Goal: Task Accomplishment & Management: Manage account settings

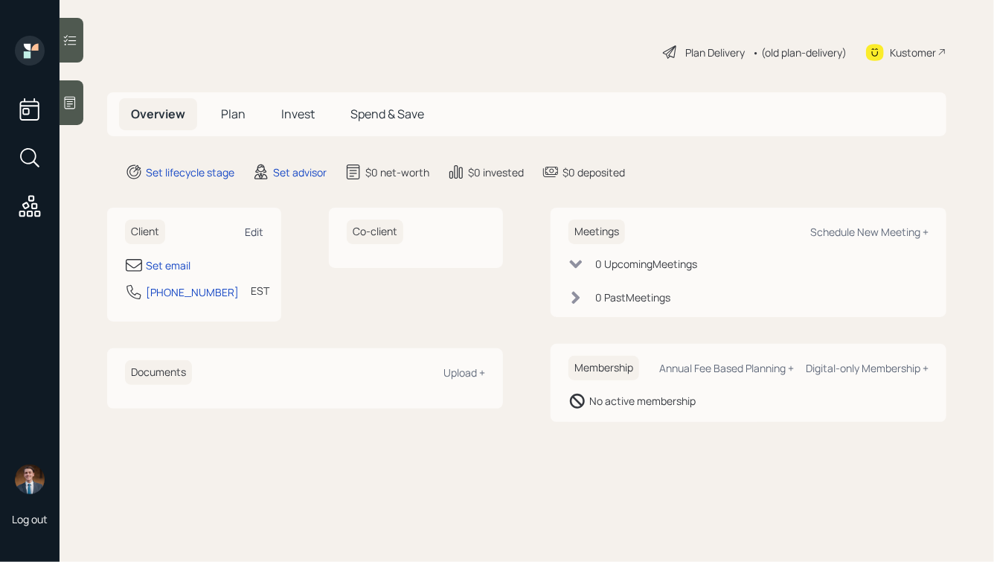
click at [258, 230] on div "Edit" at bounding box center [254, 232] width 19 height 14
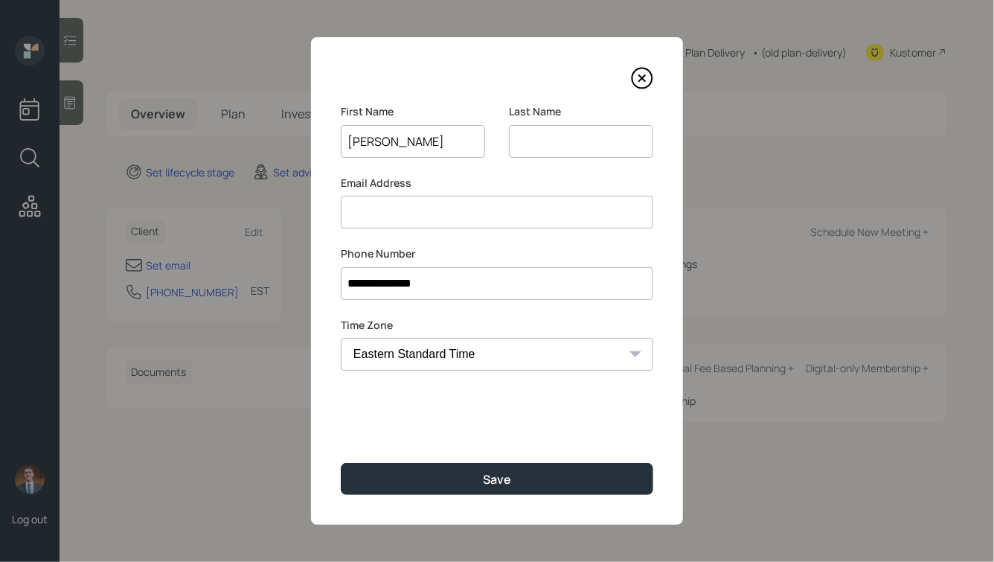
type input "Adrien"
type input "Whidner"
click at [341, 463] on button "Save" at bounding box center [497, 479] width 313 height 32
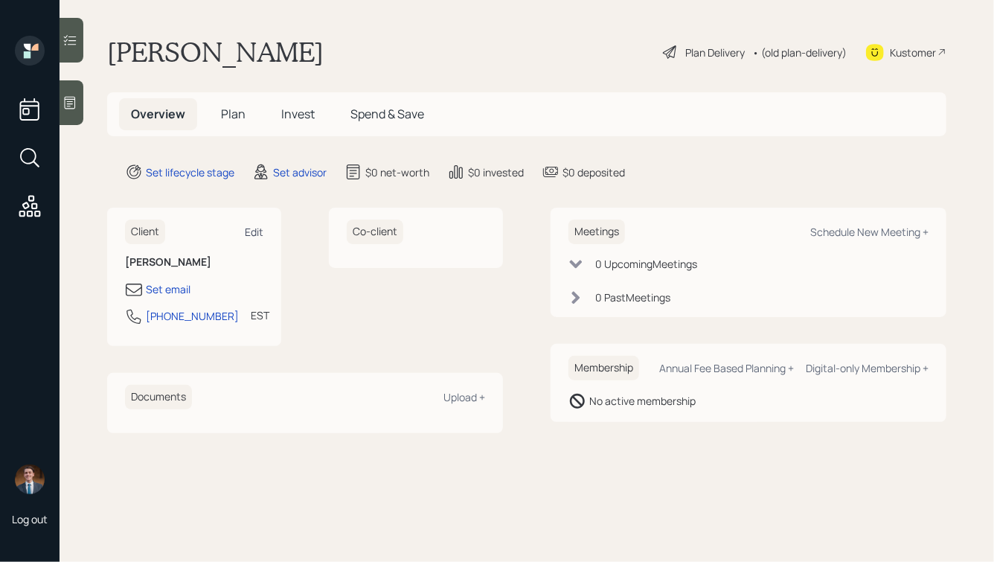
click at [254, 226] on div "Edit" at bounding box center [254, 232] width 19 height 14
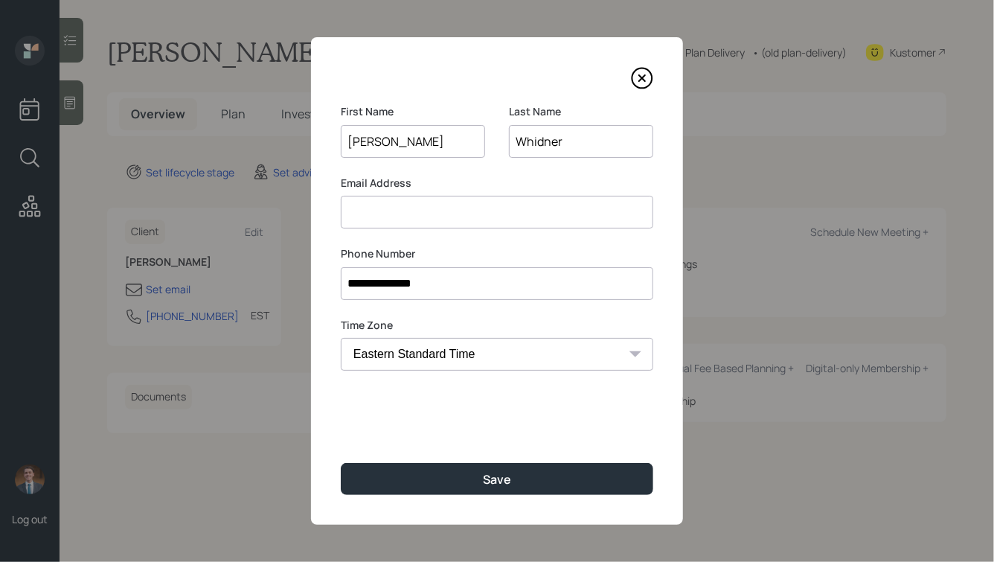
click at [532, 141] on input "Whidner" at bounding box center [581, 141] width 144 height 33
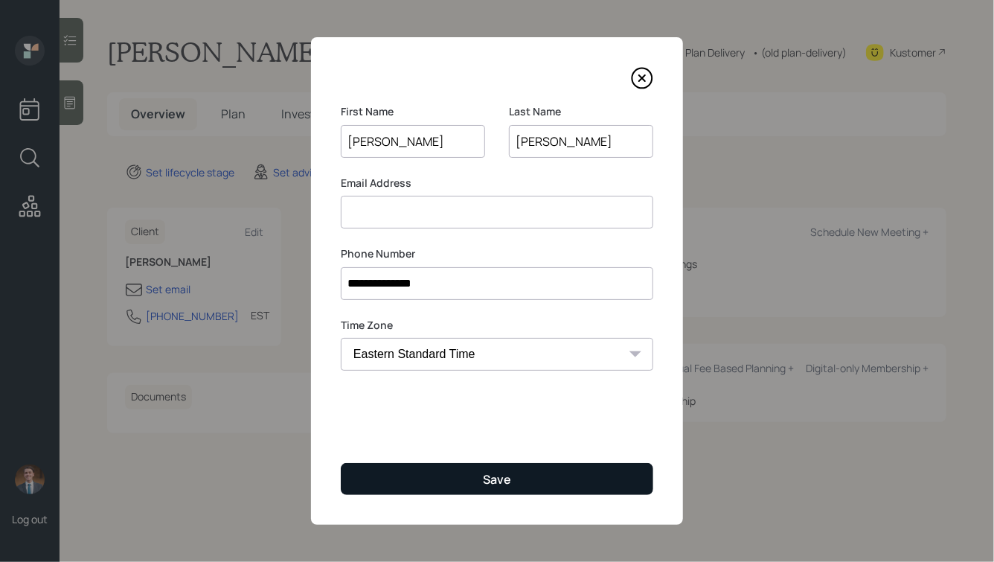
type input "Widner"
click at [487, 483] on div "Save" at bounding box center [497, 479] width 28 height 16
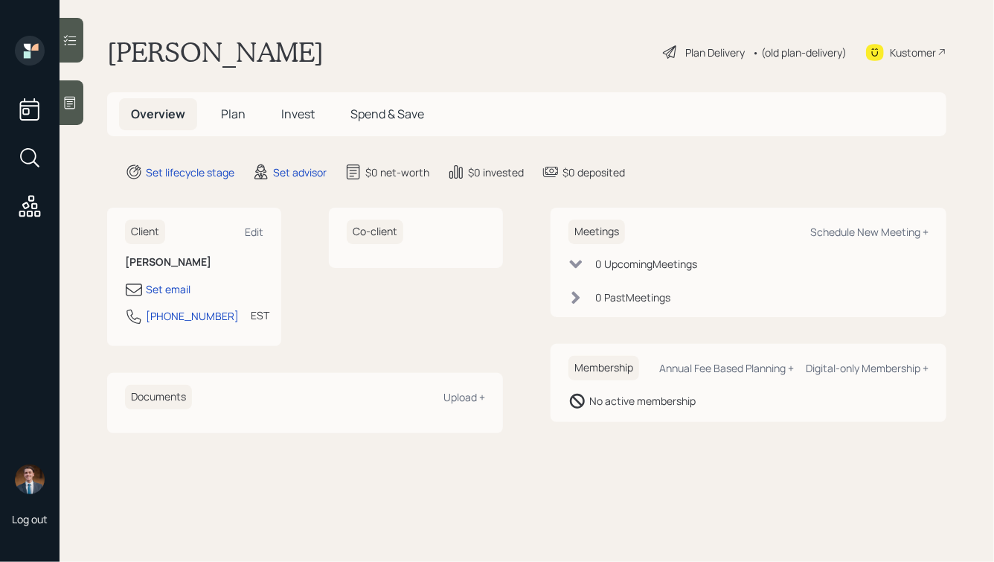
click at [122, 47] on h1 "Adrien Widner" at bounding box center [215, 52] width 217 height 33
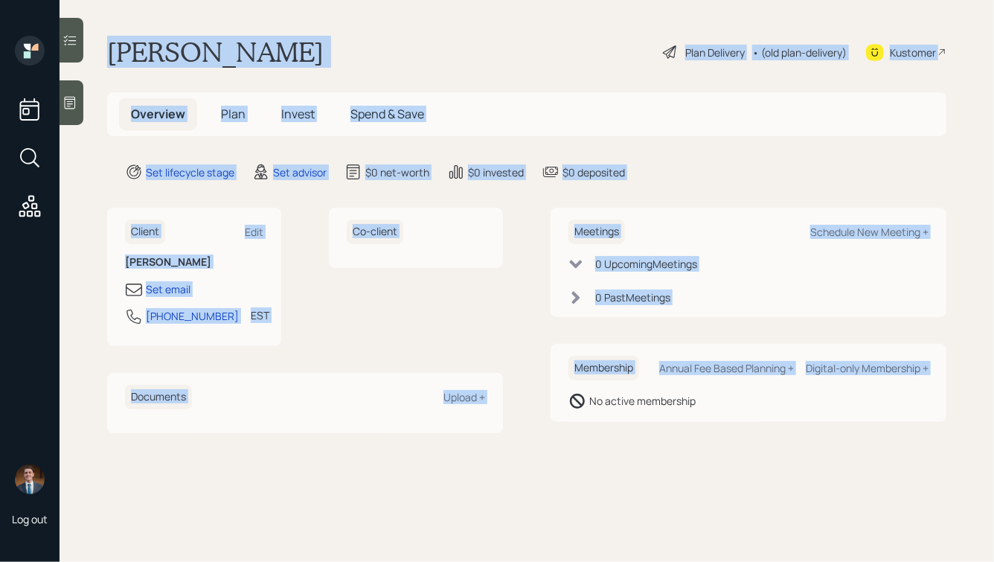
drag, startPoint x: 112, startPoint y: 47, endPoint x: 586, endPoint y: 468, distance: 634.8
click at [586, 468] on main "Adrien Widner Plan Delivery • (old plan-delivery) Kustomer Overview Plan Invest…" at bounding box center [527, 281] width 935 height 562
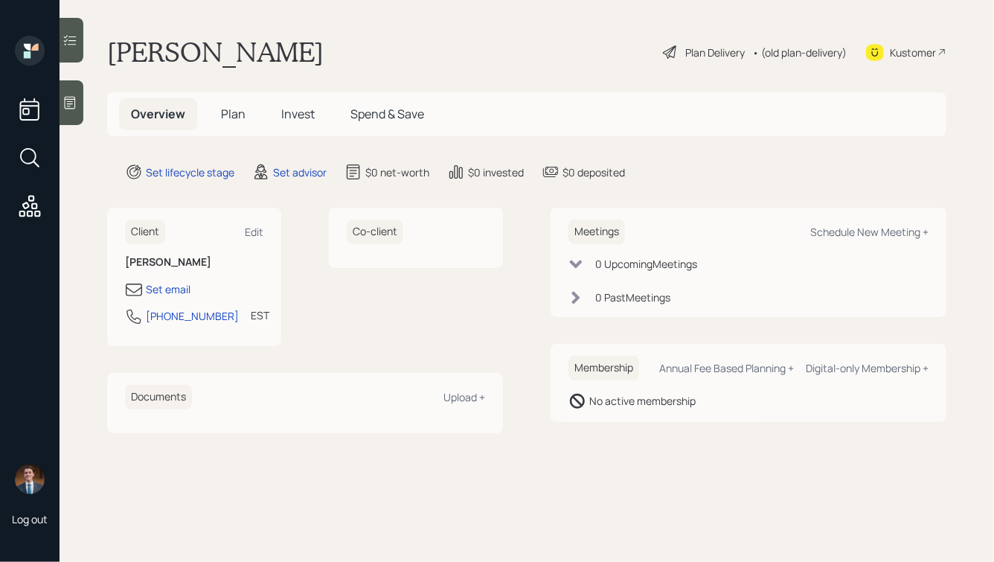
click at [694, 424] on div "Meetings Schedule New Meeting + 0 Upcoming Meeting s 0 Past Meeting s Membershi…" at bounding box center [749, 320] width 396 height 225
click at [71, 97] on icon at bounding box center [70, 103] width 11 height 13
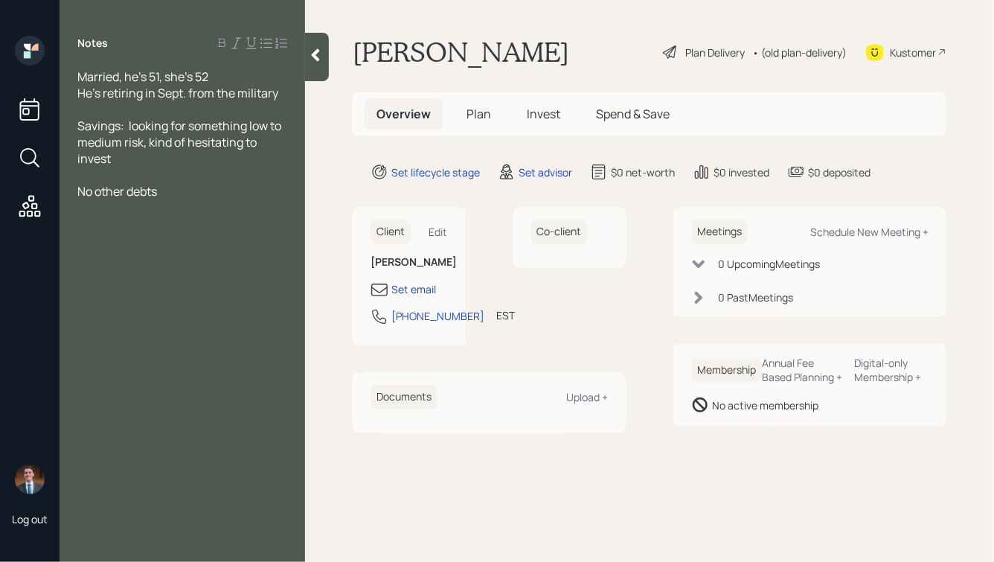
click at [124, 169] on div at bounding box center [182, 175] width 210 height 16
click at [116, 191] on span "Home: $200k left on mortgage" at bounding box center [159, 191] width 164 height 16
click at [258, 193] on div "Home: $200k left on mortgage" at bounding box center [182, 191] width 210 height 16
click at [116, 190] on span "Home: $200k left on mortgage" at bounding box center [159, 191] width 164 height 16
drag, startPoint x: 251, startPoint y: 191, endPoint x: 100, endPoint y: 195, distance: 150.4
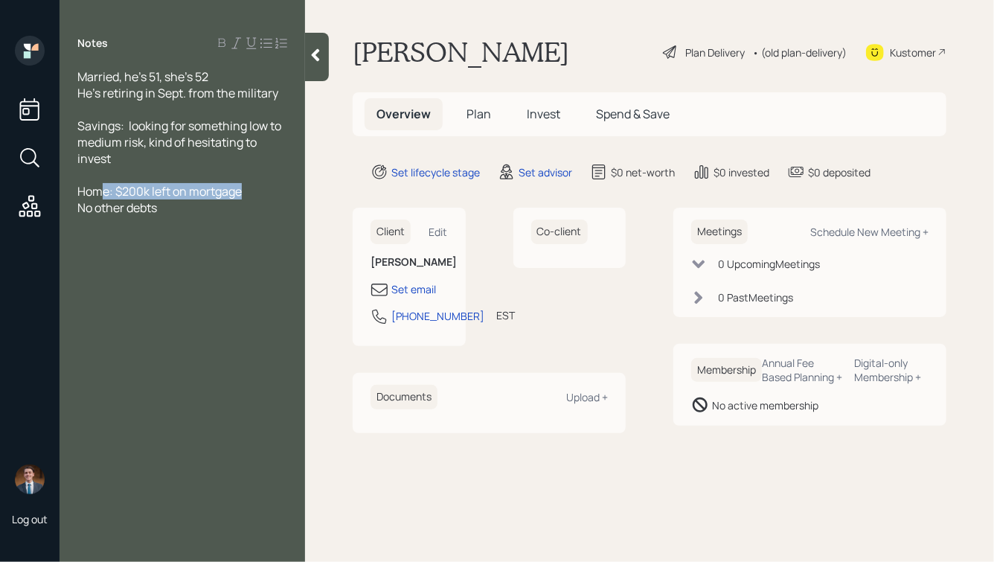
click at [100, 195] on div "Home: $200k left on mortgage" at bounding box center [182, 191] width 210 height 16
click at [154, 191] on span "Home: $200k left on mortgage" at bounding box center [159, 191] width 164 height 16
click at [115, 193] on span "Home: $200k left on mortgage" at bounding box center [159, 191] width 164 height 16
click at [252, 194] on div "Home: $200k left on mortgage" at bounding box center [182, 191] width 210 height 16
click at [118, 193] on span "Home: $200k left on mortgage" at bounding box center [159, 191] width 164 height 16
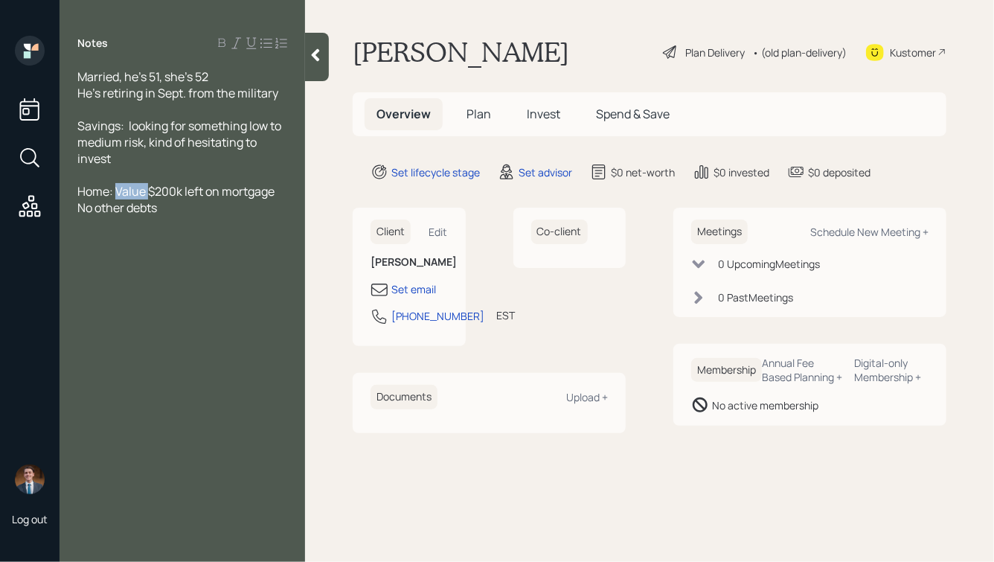
drag, startPoint x: 147, startPoint y: 191, endPoint x: 117, endPoint y: 192, distance: 30.6
click at [117, 192] on span "Home: Value $200k left on mortgage" at bounding box center [175, 191] width 197 height 16
click at [230, 213] on div "Home: Value is probably ~$300k, $200k left on mortgage" at bounding box center [182, 199] width 210 height 33
click at [130, 106] on div at bounding box center [182, 109] width 210 height 16
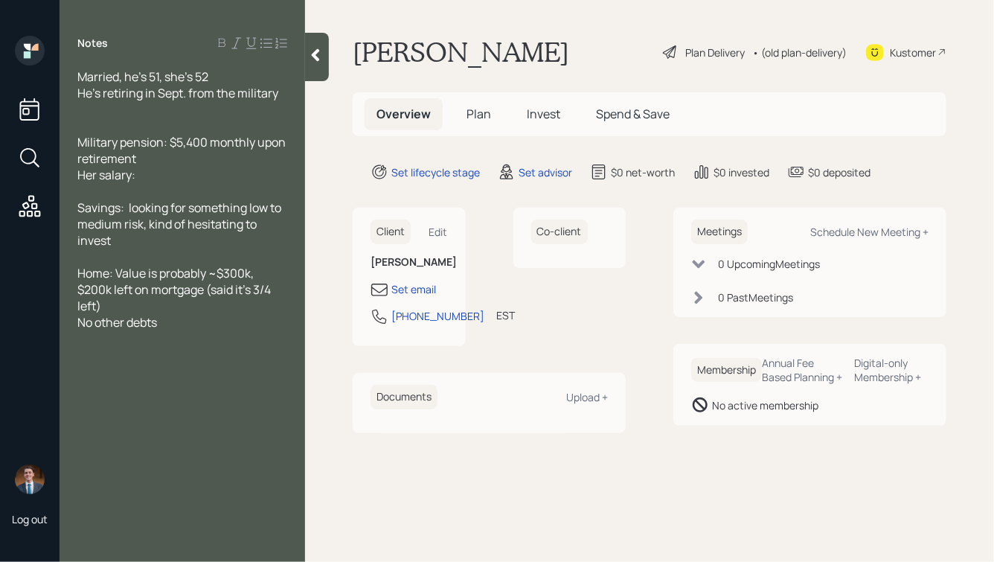
click at [153, 171] on div "Her salary:" at bounding box center [182, 175] width 210 height 16
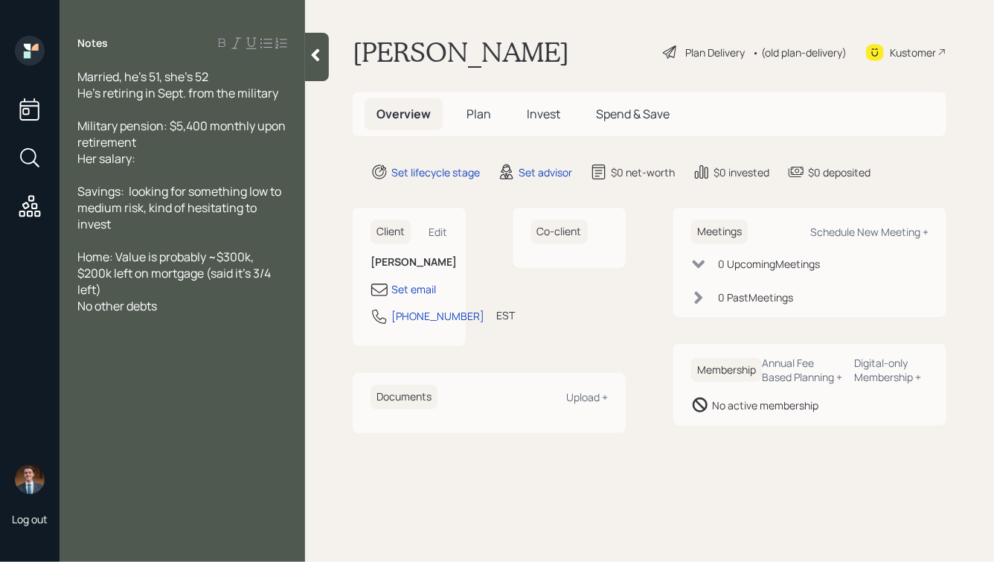
click at [163, 157] on div "Her salary:" at bounding box center [182, 158] width 210 height 16
click at [126, 192] on span "Savings: looking for something low to medium risk, kind of hesitating to invest" at bounding box center [180, 207] width 206 height 49
click at [203, 307] on div "No other debts" at bounding box center [182, 306] width 210 height 16
click at [313, 56] on icon at bounding box center [316, 55] width 8 height 13
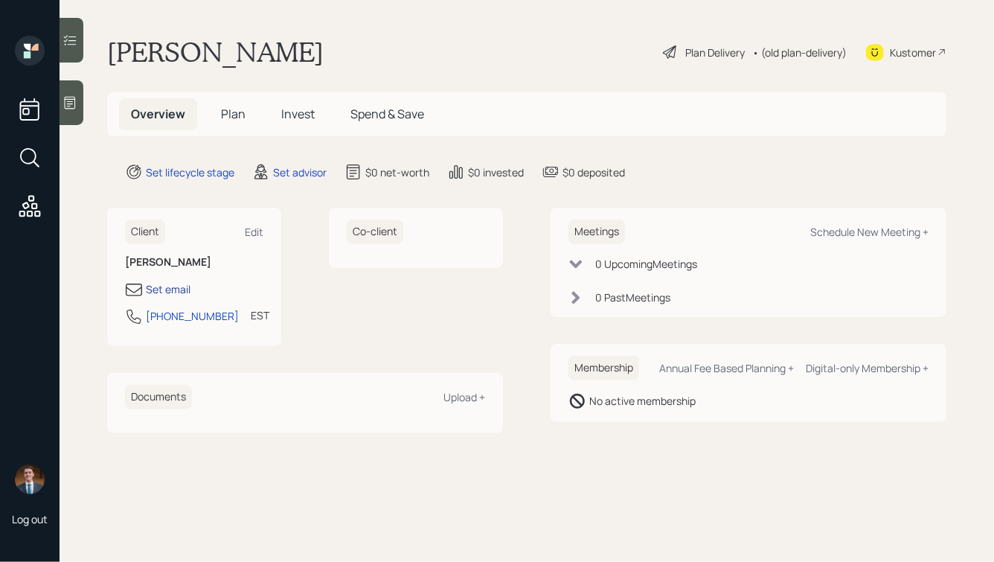
click at [170, 287] on div "Set email" at bounding box center [168, 289] width 45 height 16
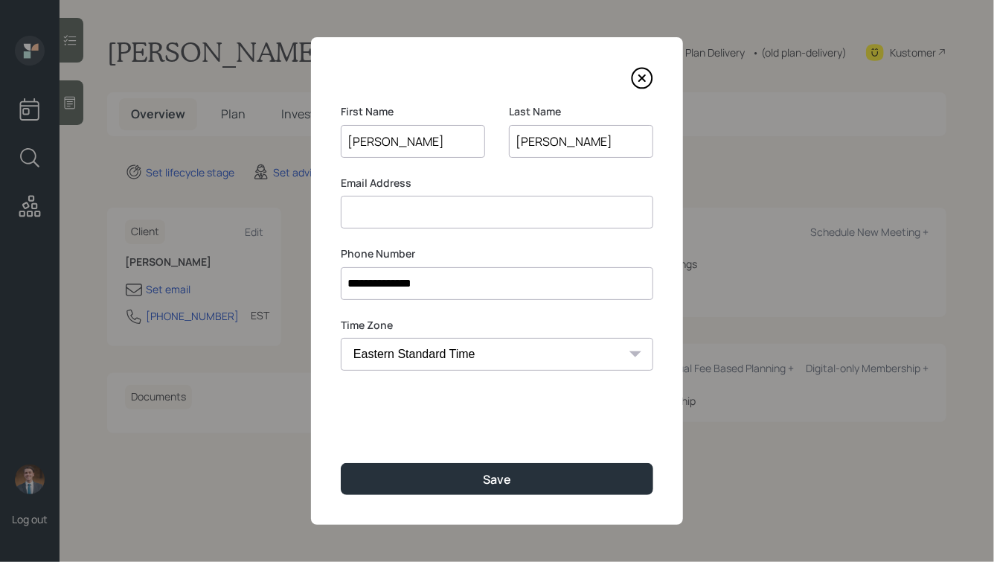
click at [418, 211] on input at bounding box center [497, 212] width 313 height 33
type input "adrian.r.witner@gmail.com"
click at [372, 144] on input "Adrien" at bounding box center [413, 141] width 144 height 33
type input "Adrian"
click at [405, 213] on input "adrian.r.witner@gmail.com" at bounding box center [497, 212] width 313 height 33
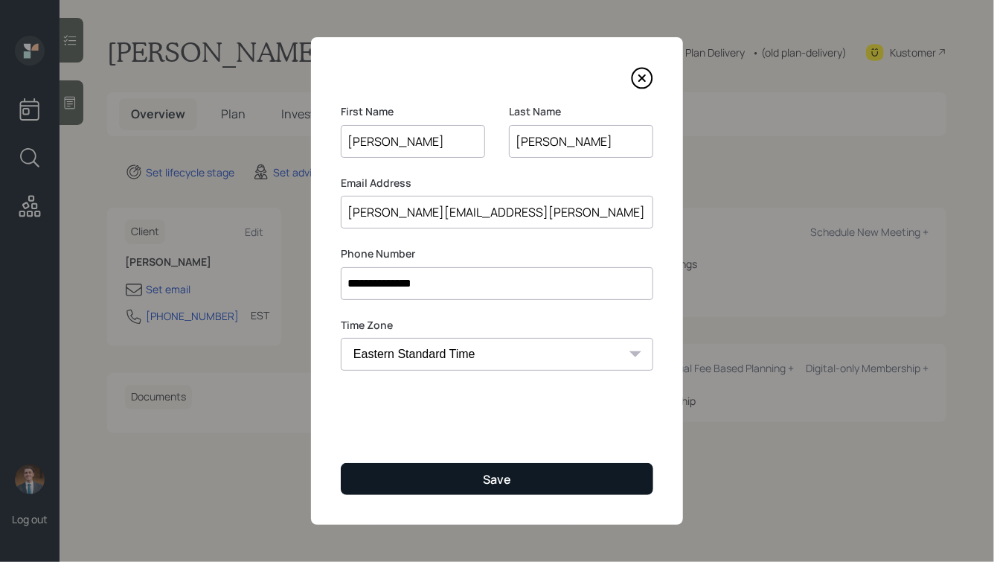
type input "adrian.r.widner@gmail.com"
click at [473, 474] on button "Save" at bounding box center [497, 479] width 313 height 32
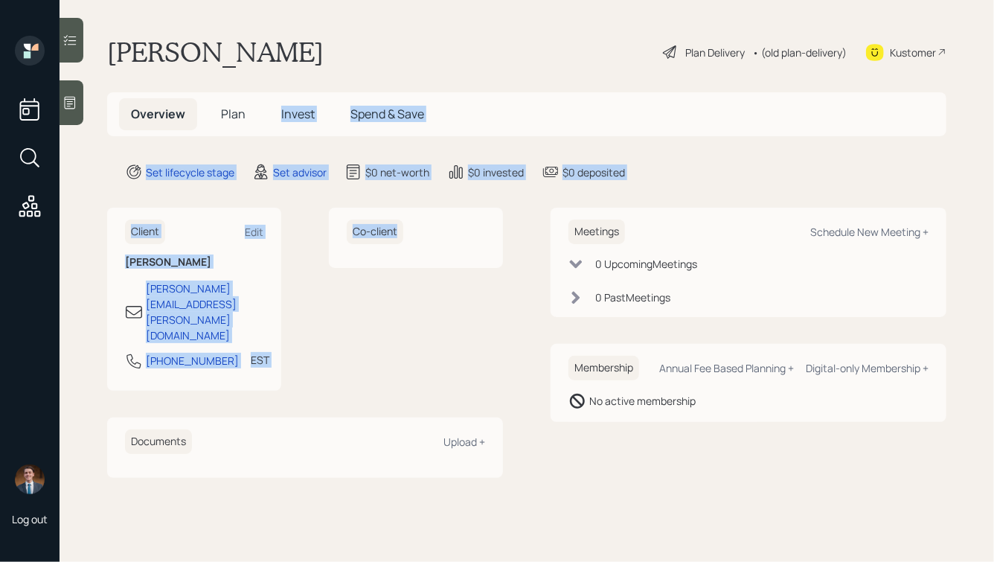
drag, startPoint x: 485, startPoint y: 325, endPoint x: 202, endPoint y: 100, distance: 360.2
click at [205, 109] on main "Adrian Widner Plan Delivery • (old plan-delivery) Kustomer Overview Plan Invest…" at bounding box center [527, 281] width 935 height 562
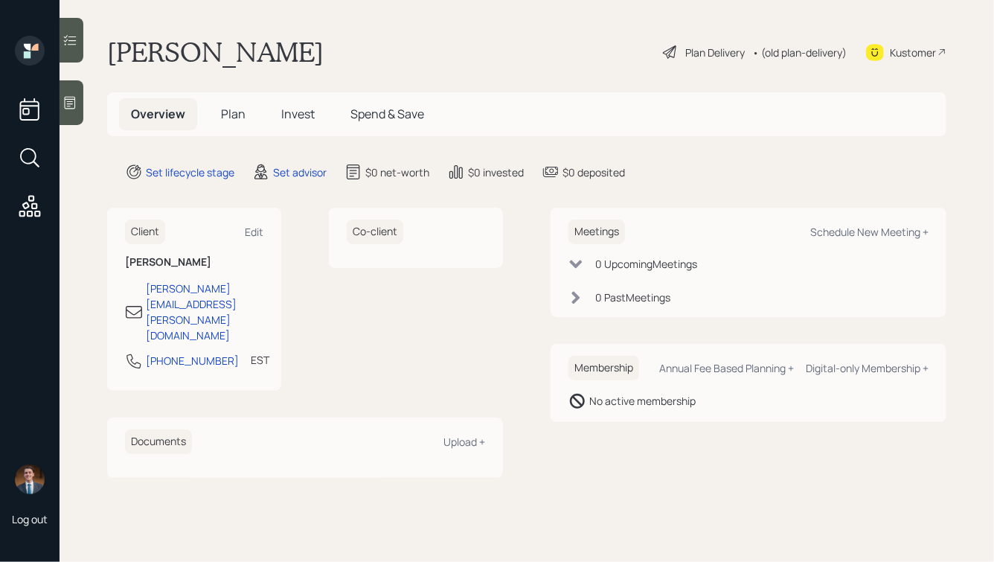
click at [185, 34] on main "Adrian Widner Plan Delivery • (old plan-delivery) Kustomer Overview Plan Invest…" at bounding box center [527, 281] width 935 height 562
click at [848, 236] on div "Schedule New Meeting +" at bounding box center [870, 232] width 118 height 14
select select "round-robin"
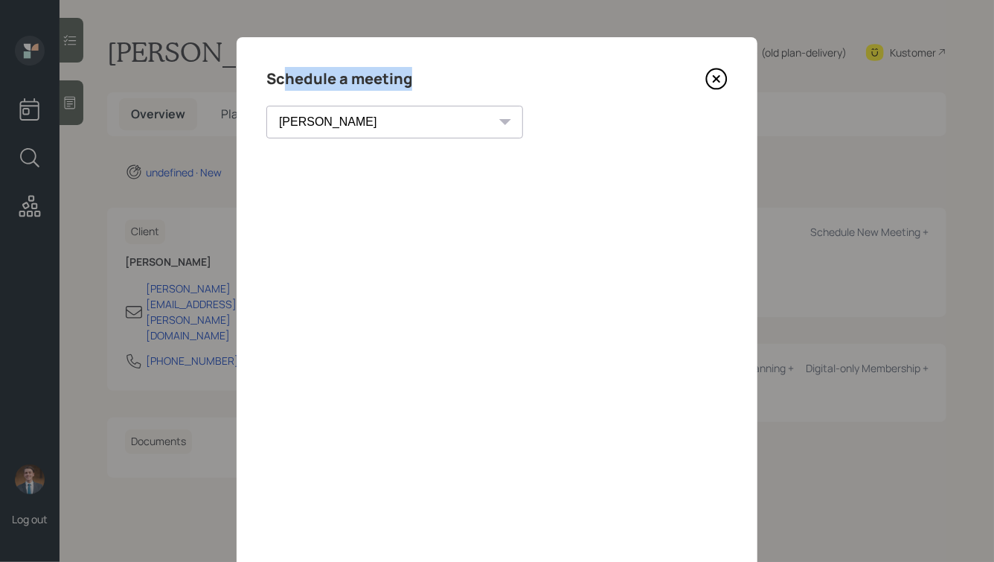
drag, startPoint x: 410, startPoint y: 80, endPoint x: 275, endPoint y: 71, distance: 135.1
click at [276, 71] on h4 "Schedule a meeting" at bounding box center [339, 79] width 146 height 24
click at [366, 74] on h4 "Schedule a meeting" at bounding box center [339, 79] width 146 height 24
click at [720, 80] on icon at bounding box center [717, 79] width 22 height 22
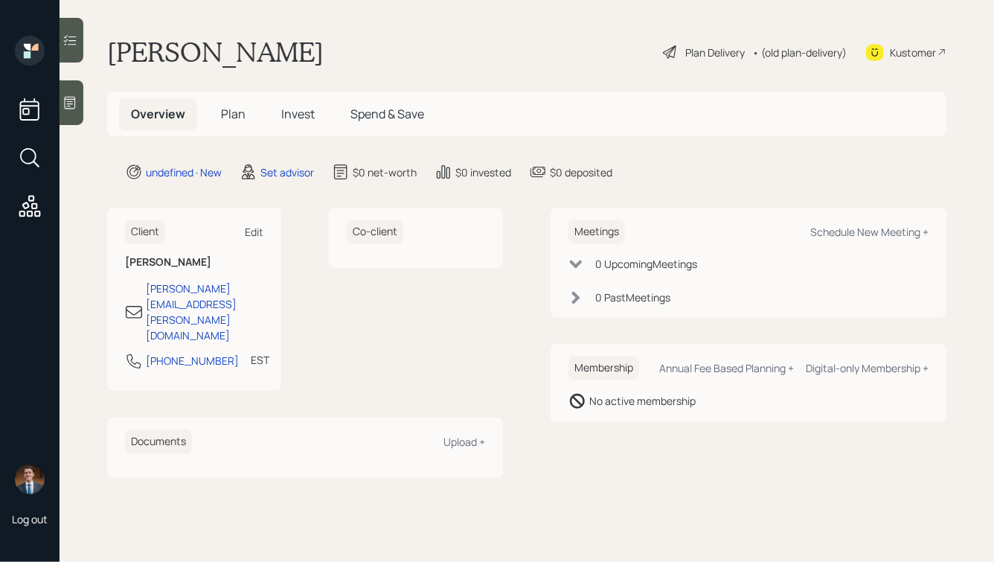
click at [252, 225] on div "Edit" at bounding box center [254, 232] width 19 height 14
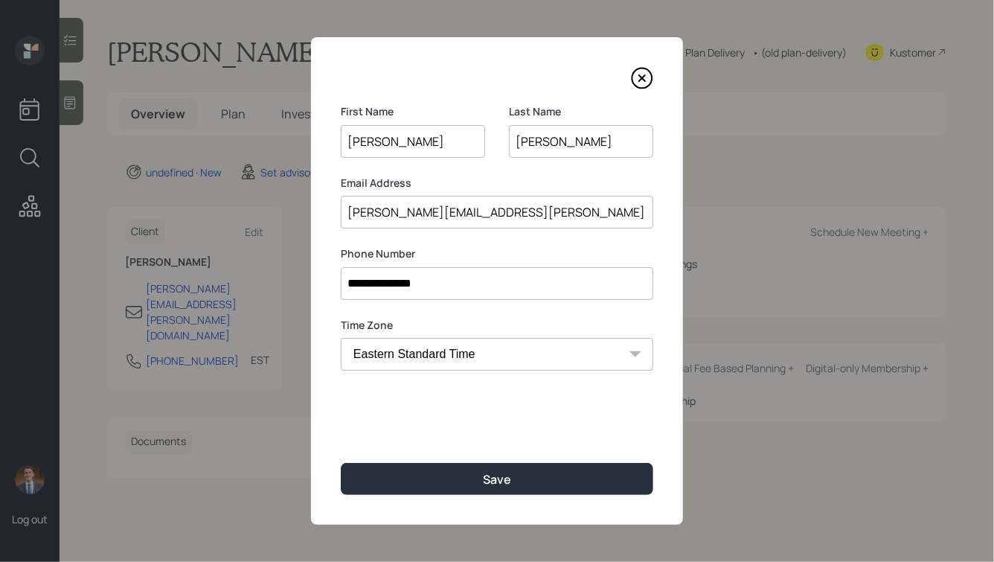
click at [478, 348] on select "Eastern Standard Time Central Standard Time Mountain Standard Time Pacific Stan…" at bounding box center [497, 354] width 313 height 33
select select "America/Chicago"
click at [341, 338] on select "Eastern Standard Time Central Standard Time Mountain Standard Time Pacific Stan…" at bounding box center [497, 354] width 313 height 33
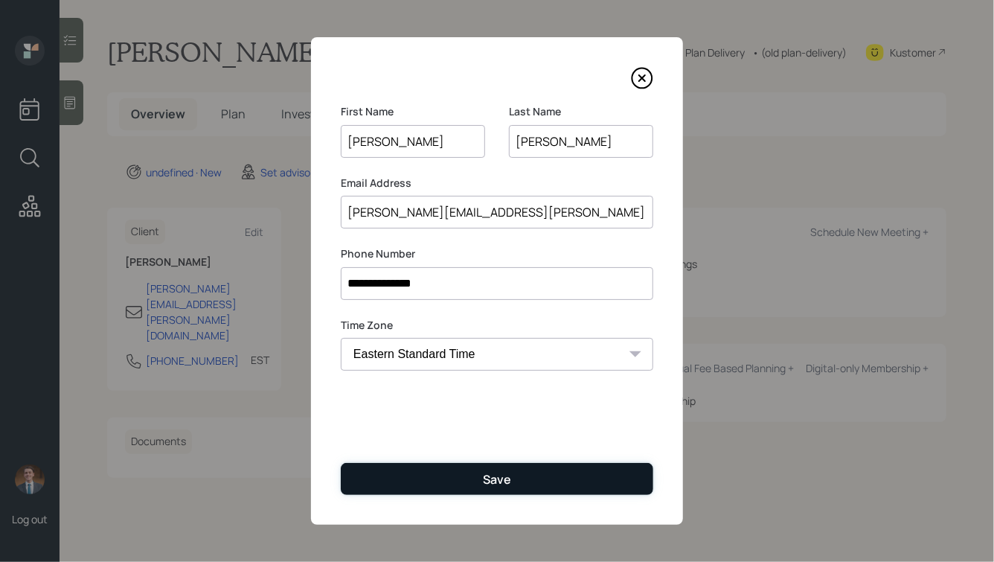
click at [468, 485] on button "Save" at bounding box center [497, 479] width 313 height 32
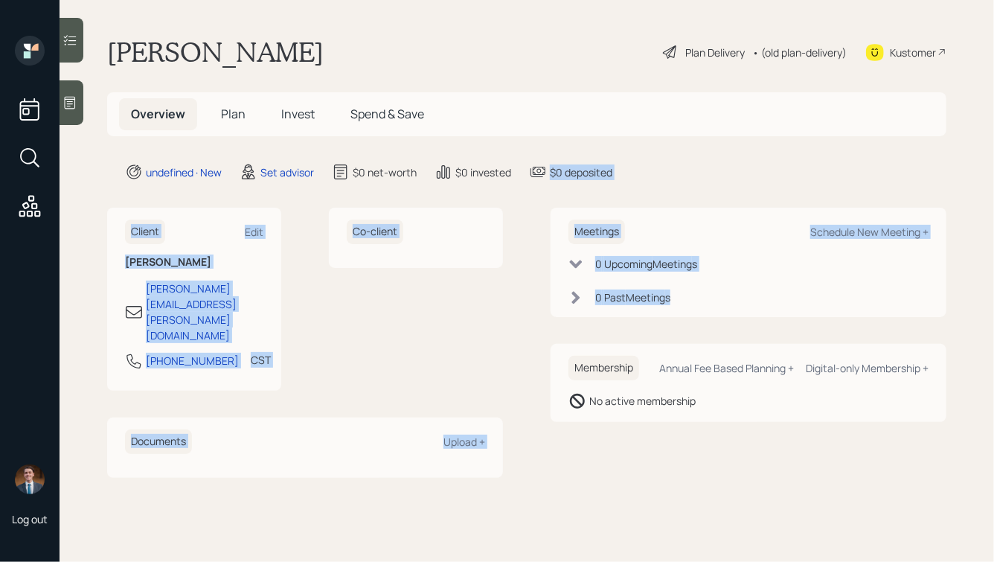
drag, startPoint x: 709, startPoint y: 302, endPoint x: 509, endPoint y: 150, distance: 251.1
click at [511, 150] on main "Adrian Widner Plan Delivery • (old plan-delivery) Kustomer Overview Plan Invest…" at bounding box center [527, 281] width 935 height 562
click at [587, 185] on main "Adrian Widner Plan Delivery • (old plan-delivery) Kustomer Overview Plan Invest…" at bounding box center [527, 281] width 935 height 562
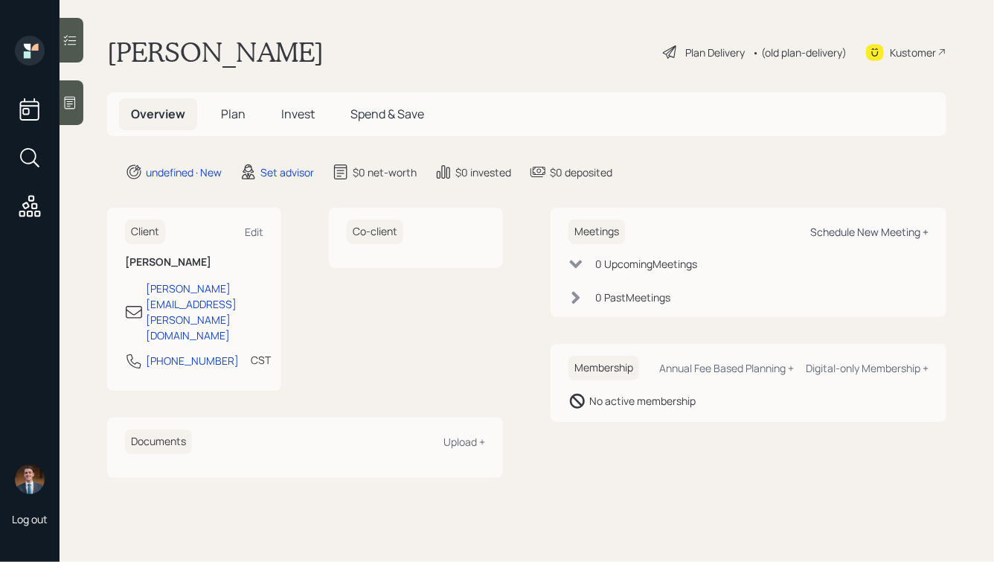
click at [856, 234] on div "Schedule New Meeting +" at bounding box center [870, 232] width 118 height 14
select select "round-robin"
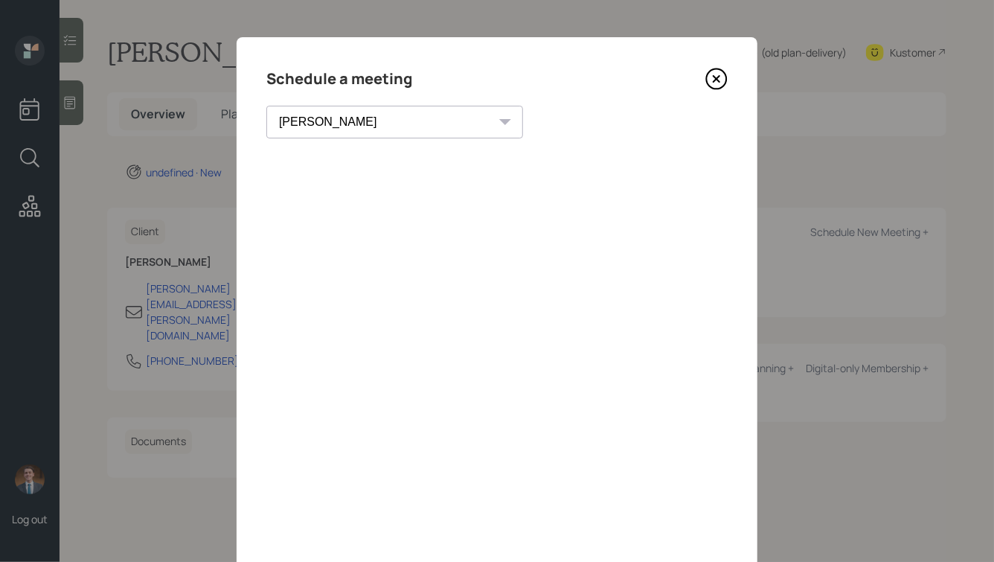
click at [715, 82] on icon at bounding box center [717, 79] width 22 height 22
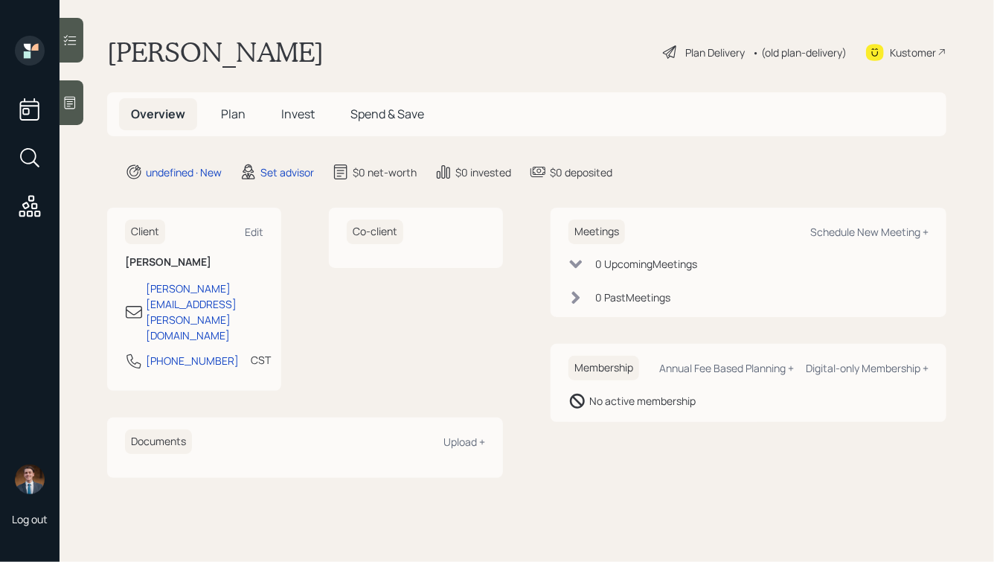
click at [72, 107] on icon at bounding box center [70, 102] width 15 height 15
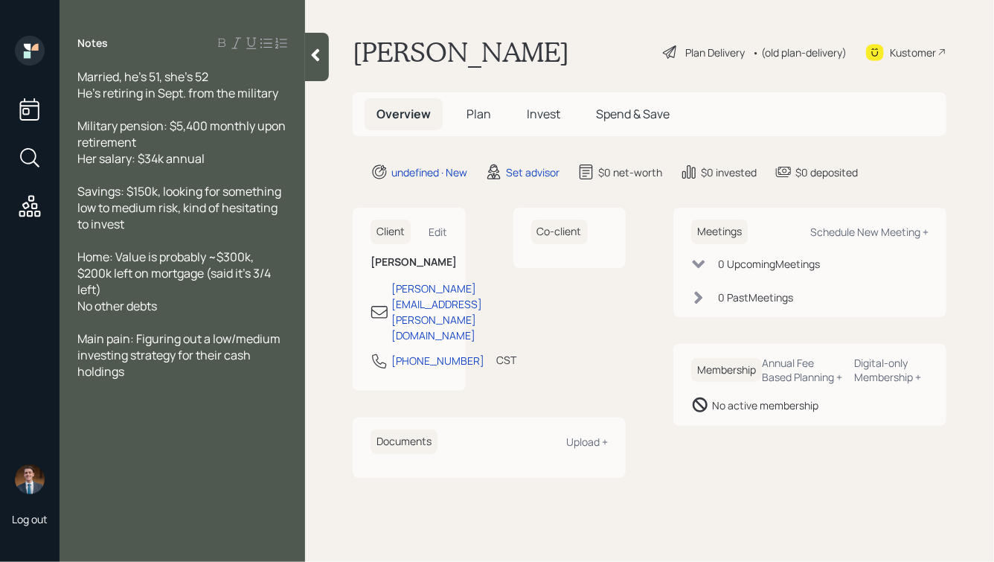
click at [318, 51] on icon at bounding box center [316, 55] width 8 height 13
